Goal: Task Accomplishment & Management: Manage account settings

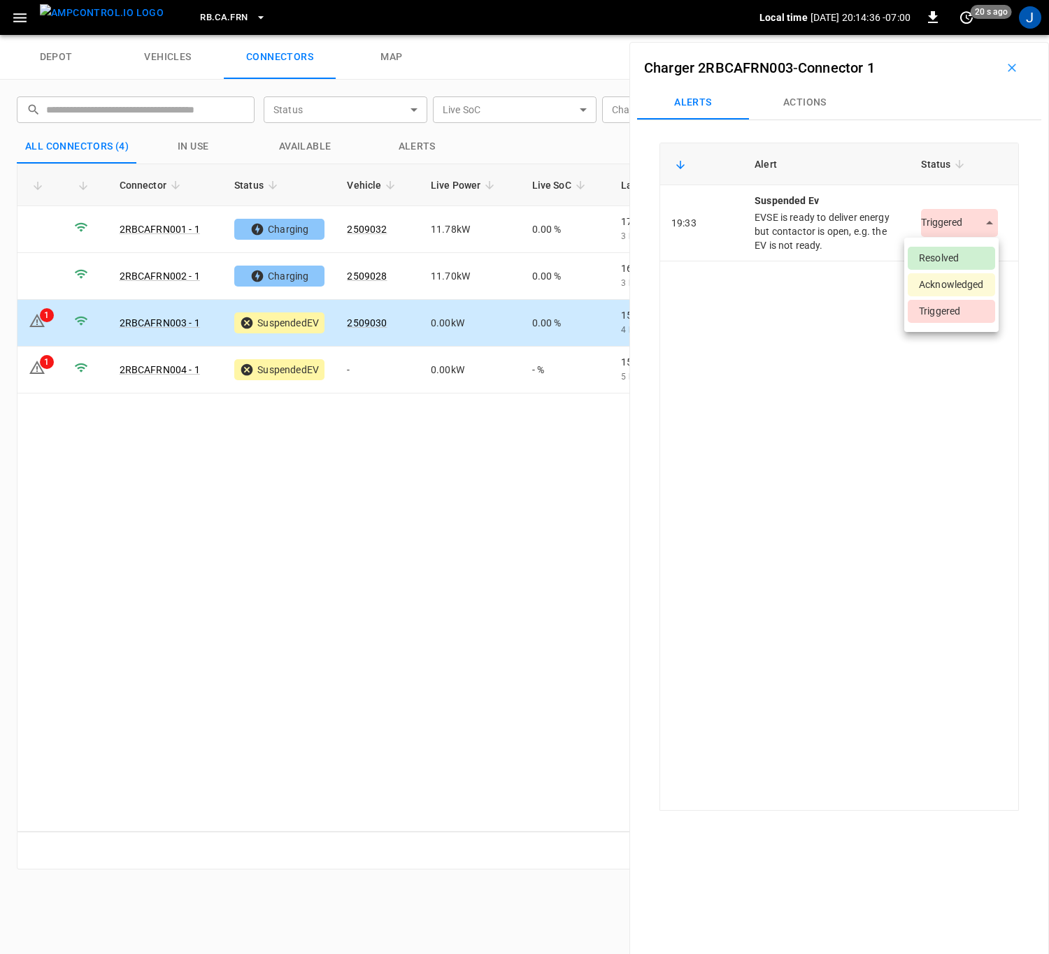
click at [971, 35] on body "RB.CA.FRN Local time [DATE] 20:14:36 -07:00 0 20 s ago J depot vehicles connect…" at bounding box center [524, 17] width 1049 height 35
click at [944, 258] on li "Resolved" at bounding box center [951, 258] width 87 height 23
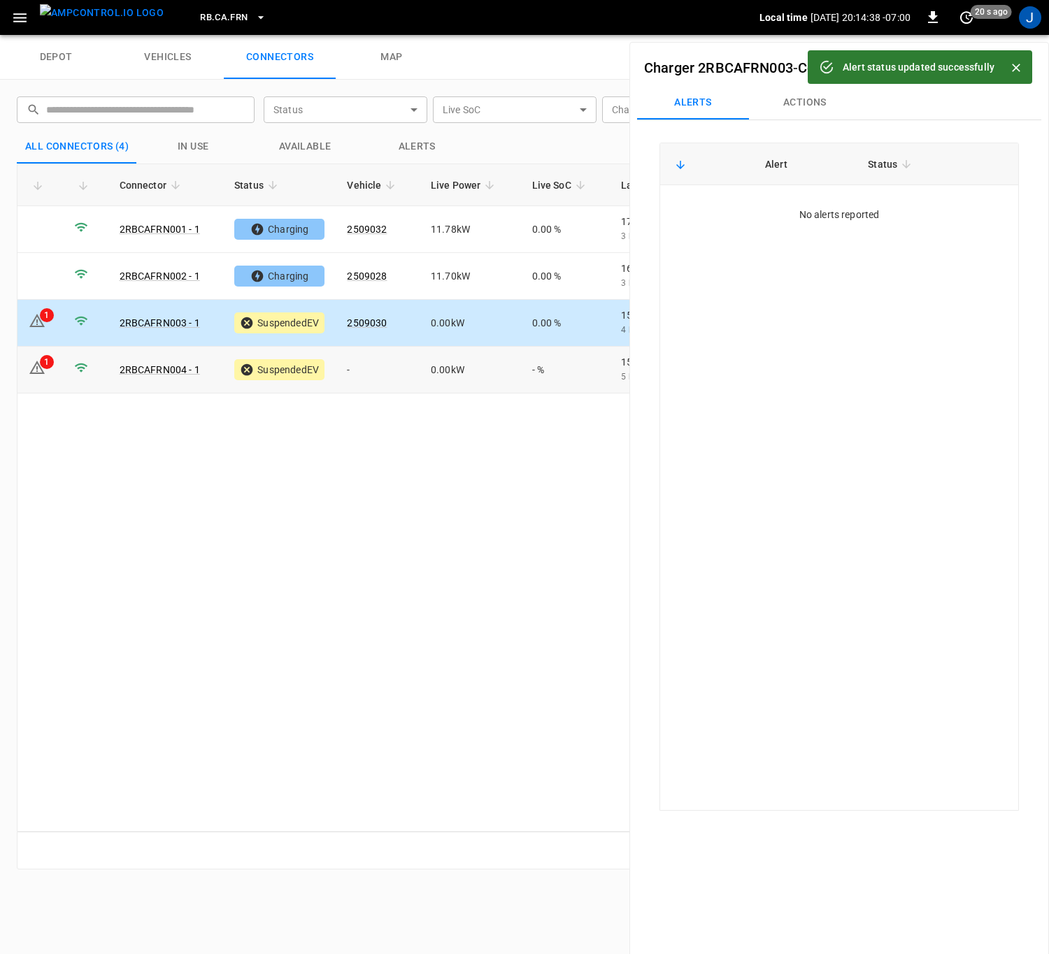
click at [55, 367] on td "1" at bounding box center [39, 370] width 45 height 47
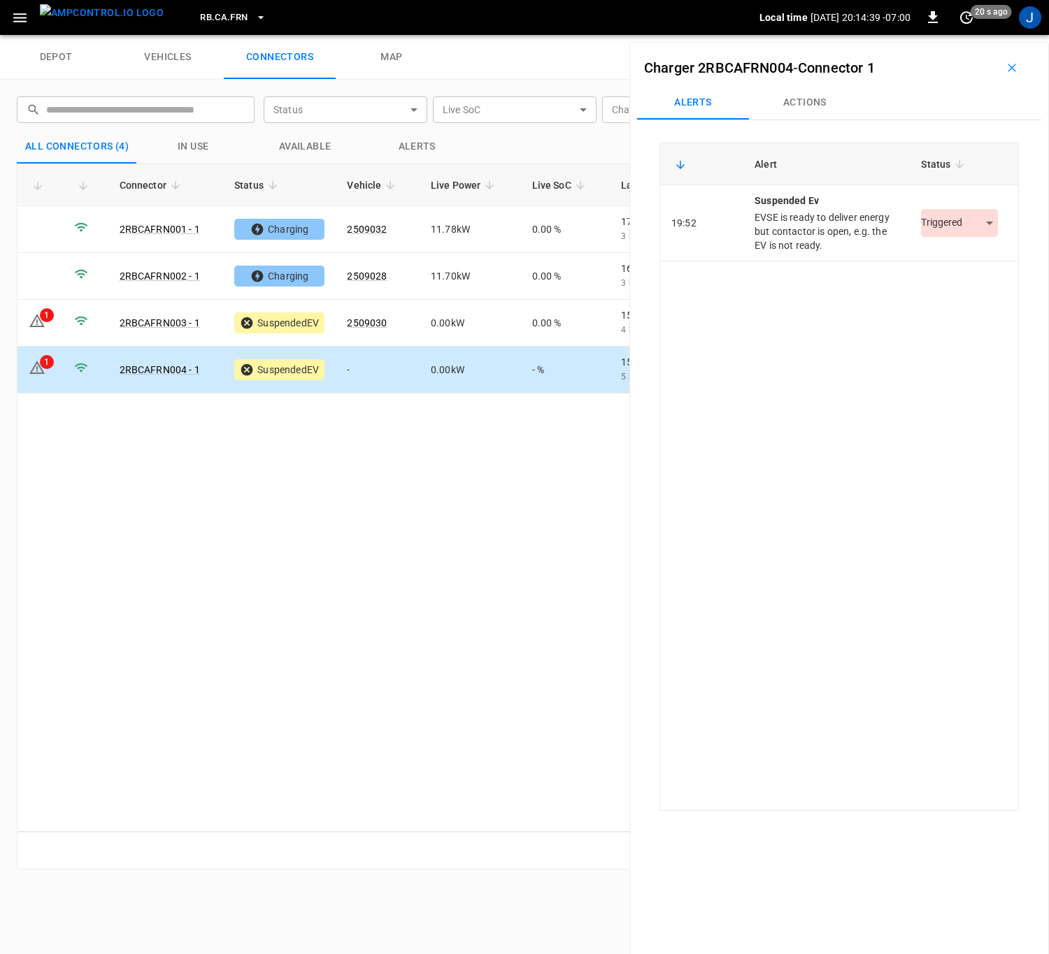
click at [959, 35] on body "RB.CA.FRN Local time [DATE] 20:14:39 -07:00 0 20 s ago J depot vehicles connect…" at bounding box center [524, 17] width 1049 height 35
click at [940, 259] on li "Resolved" at bounding box center [951, 258] width 87 height 23
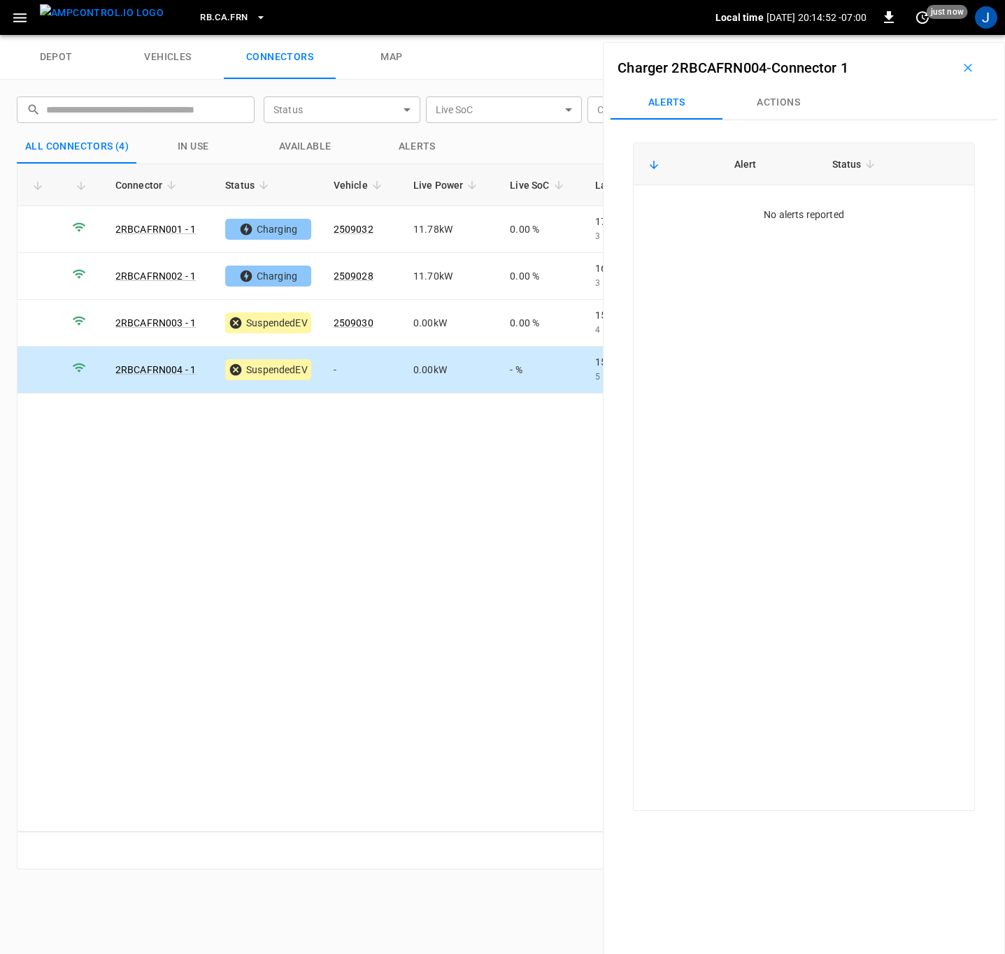
click at [965, 68] on icon "button" at bounding box center [968, 68] width 14 height 14
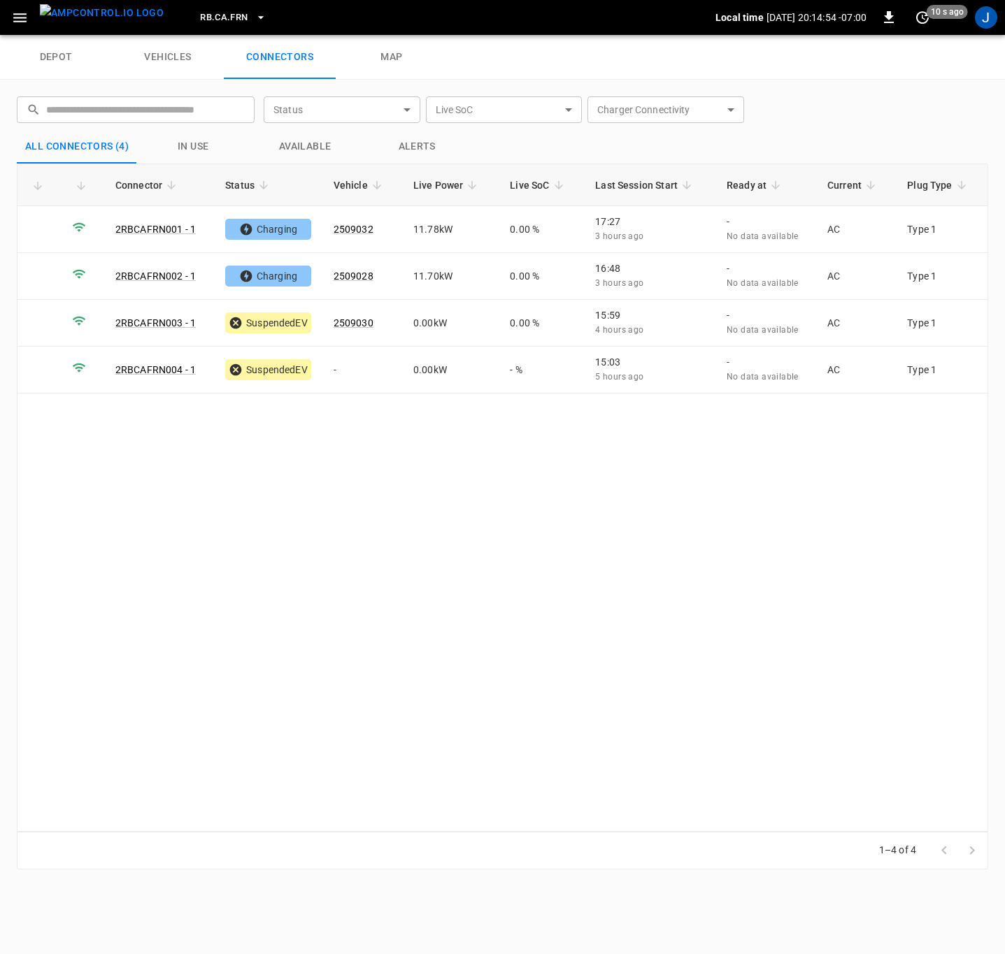
click at [254, 510] on div "Connector Status Vehicle Live Power Live SoC Last Session Start Ready at Curren…" at bounding box center [502, 498] width 971 height 668
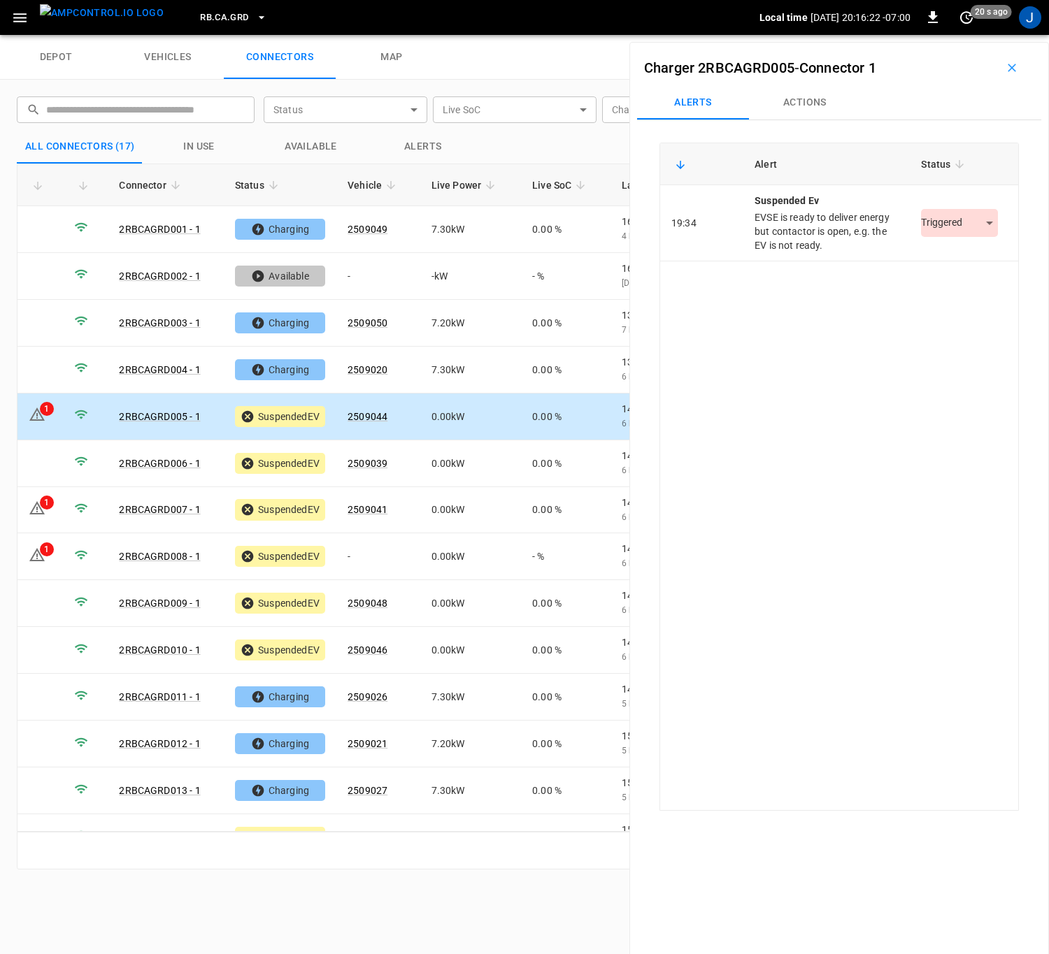
click at [972, 35] on body "RB.CA.GRD Local time [DATE] 20:16:22 -07:00 0 20 s ago J depot vehicles connect…" at bounding box center [524, 17] width 1049 height 35
click at [953, 255] on li "Resolved" at bounding box center [951, 258] width 87 height 23
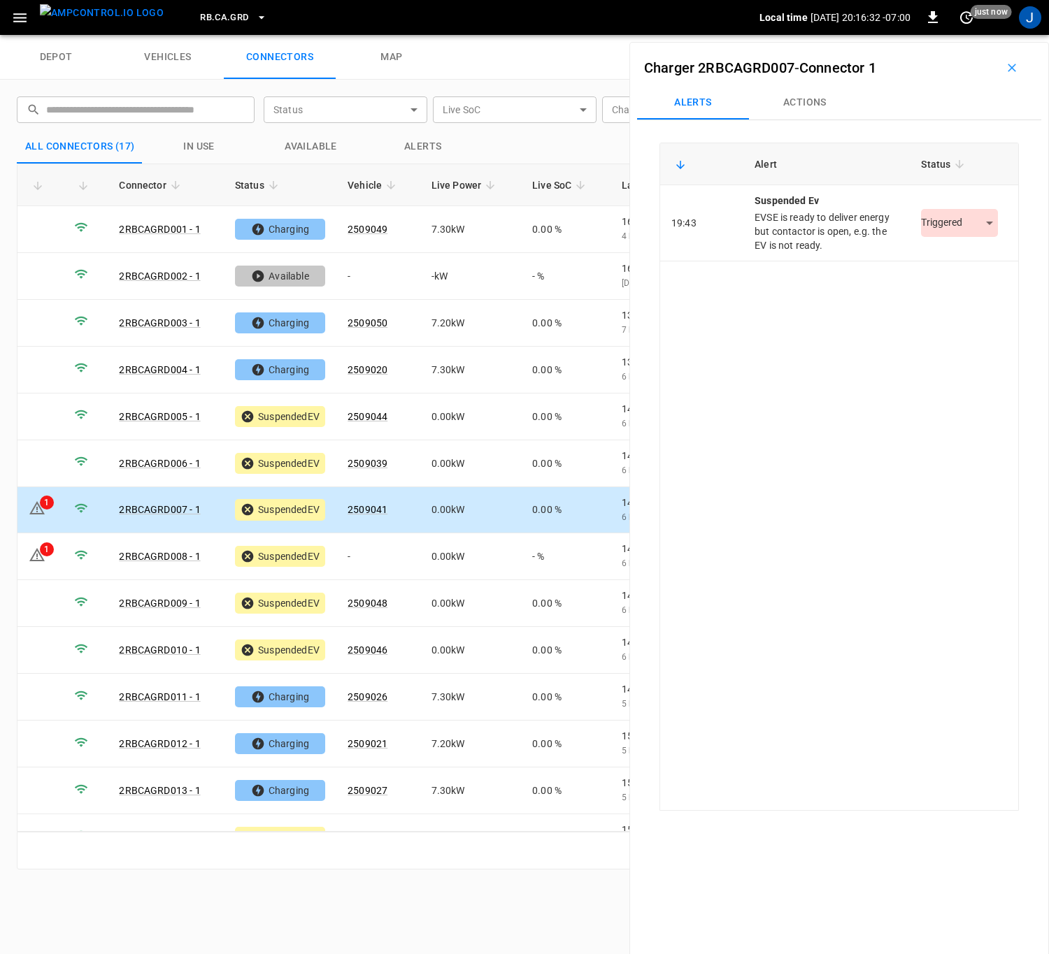
click at [971, 35] on body "RB.CA.GRD Local time [DATE] 20:16:32 -07:00 0 just now J depot vehicles connect…" at bounding box center [524, 17] width 1049 height 35
click at [968, 260] on li "Resolved" at bounding box center [951, 258] width 87 height 23
click at [59, 550] on td "1" at bounding box center [39, 556] width 45 height 47
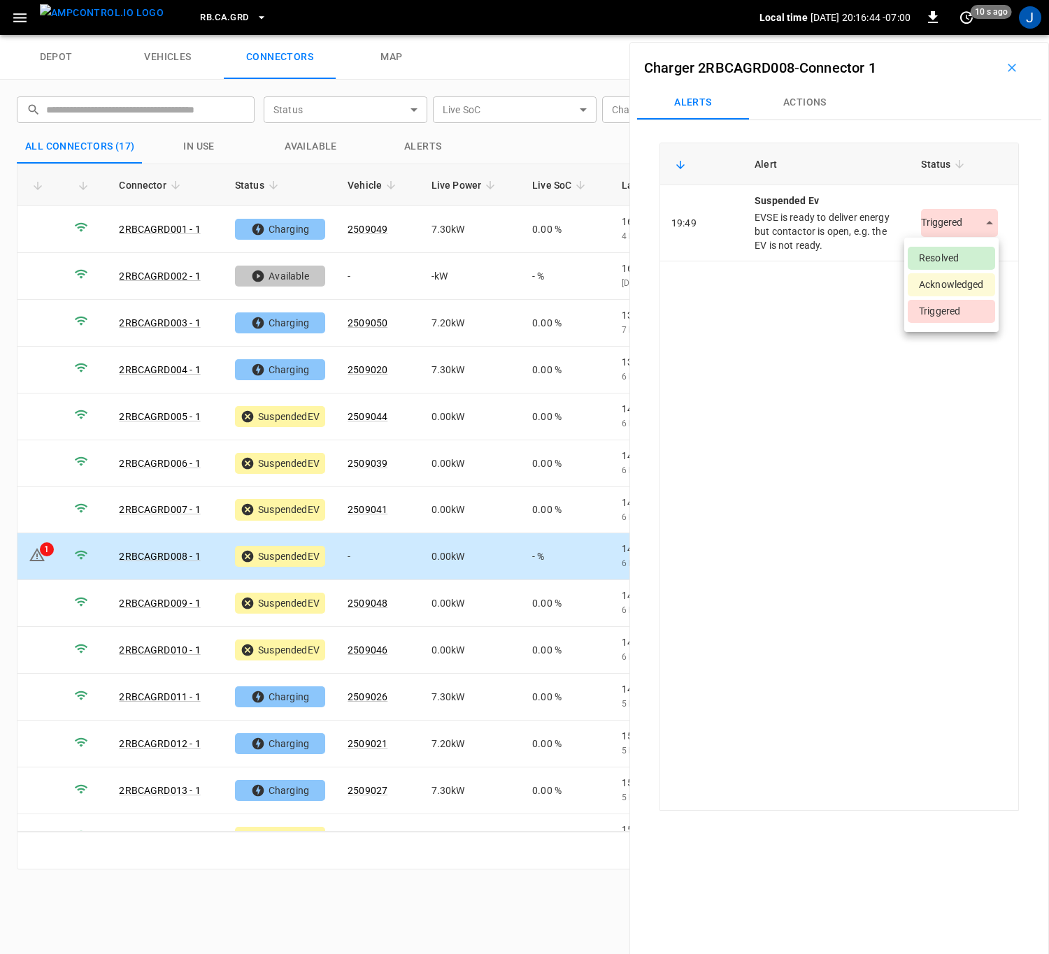
click at [987, 35] on body "RB.CA.GRD Local time [DATE] 20:16:44 -07:00 0 10 s ago J depot vehicles connect…" at bounding box center [524, 17] width 1049 height 35
click at [966, 252] on li "Resolved" at bounding box center [951, 258] width 87 height 23
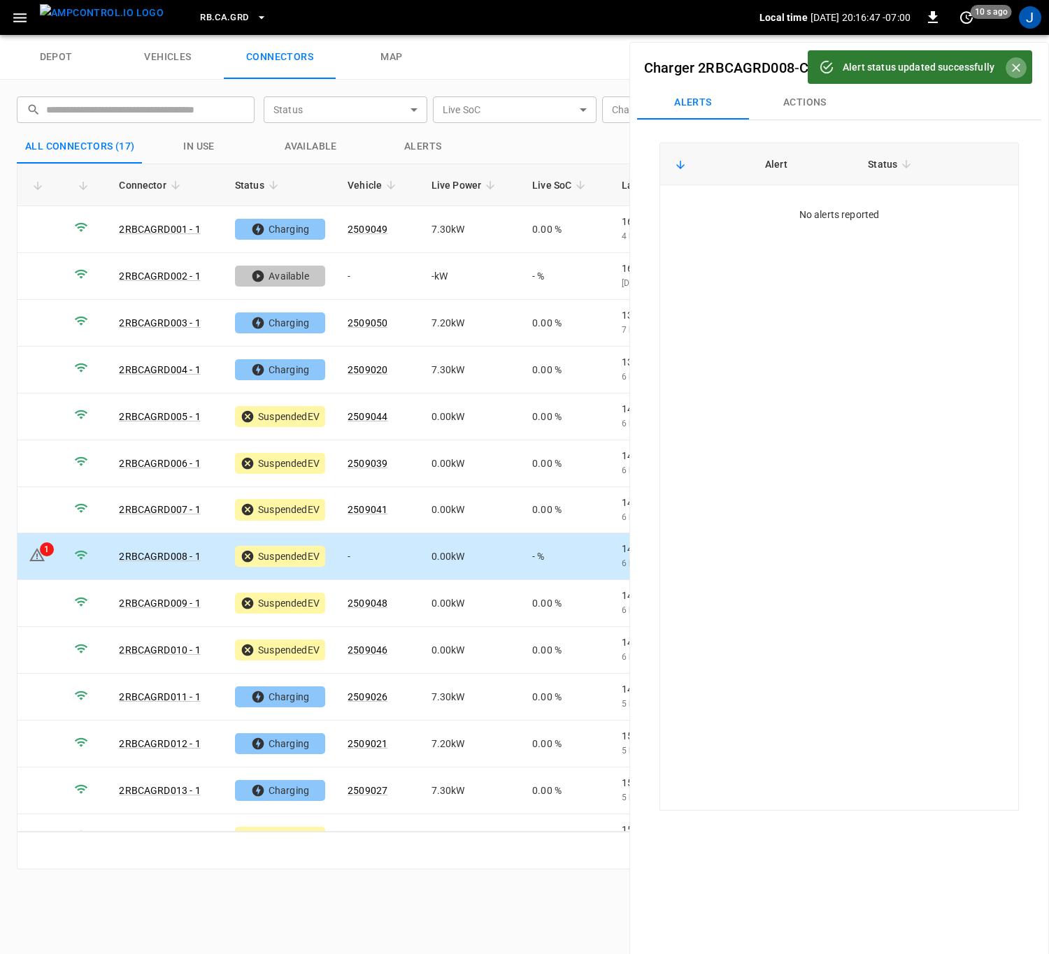
click at [1013, 69] on icon "Close" at bounding box center [1016, 68] width 14 height 14
click at [1009, 69] on icon "button" at bounding box center [1012, 68] width 14 height 14
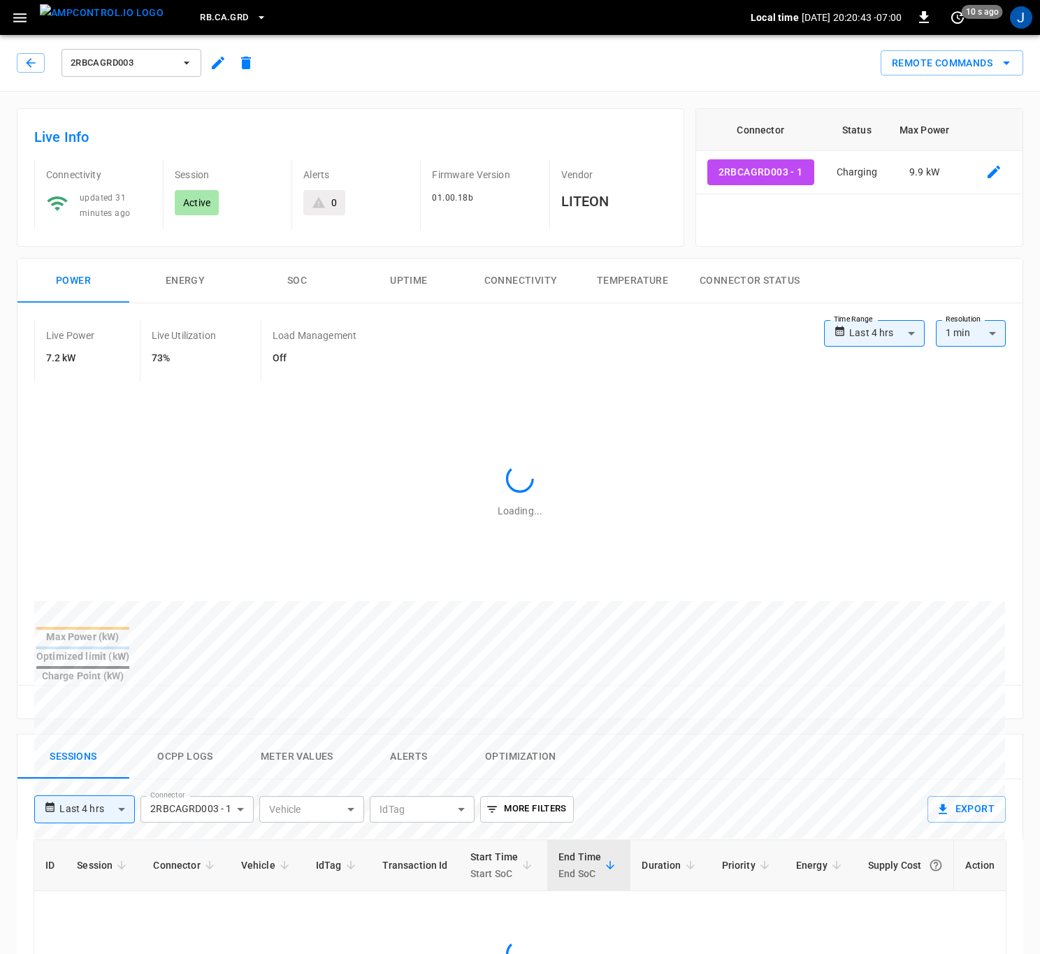
type input "**********"
